Goal: Transaction & Acquisition: Book appointment/travel/reservation

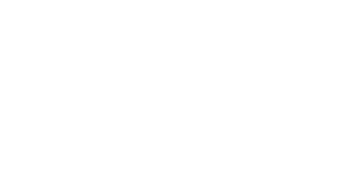
select select "**"
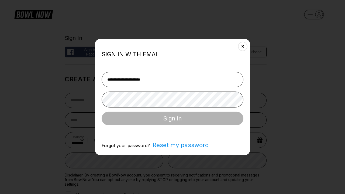
type input "**********"
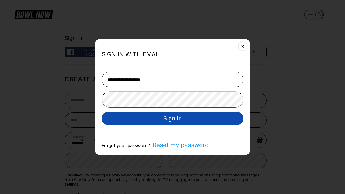
click at [172, 119] on button "Sign In" at bounding box center [173, 117] width 142 height 13
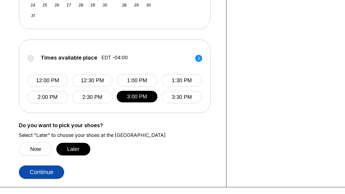
click at [41, 172] on button "Continue" at bounding box center [41, 171] width 45 height 13
